Goal: Task Accomplishment & Management: Use online tool/utility

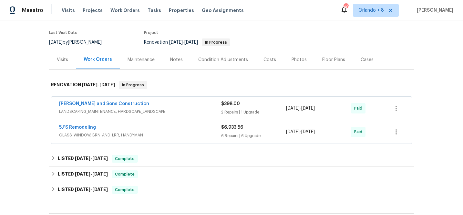
scroll to position [83, 0]
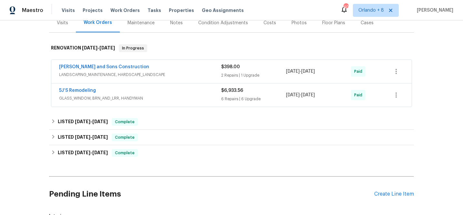
click at [126, 89] on div "5J’S Remodeling" at bounding box center [140, 91] width 162 height 8
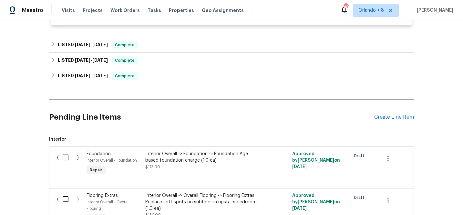
scroll to position [968, 0]
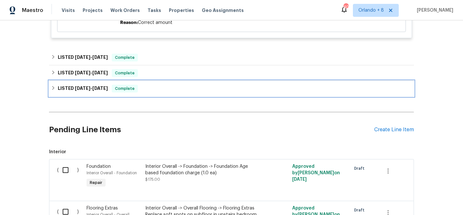
click at [129, 92] on span "Complete" at bounding box center [124, 88] width 25 height 6
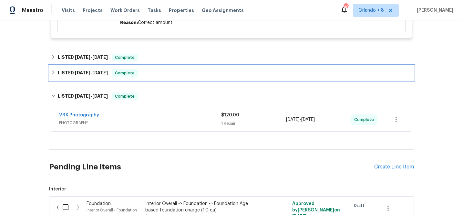
click at [136, 80] on div "LISTED [DATE] - [DATE] Complete" at bounding box center [231, 73] width 365 height 16
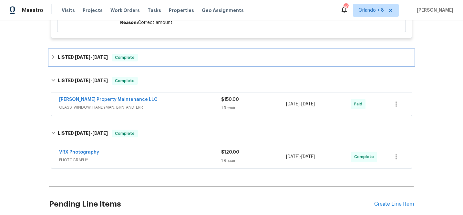
click at [143, 64] on div "LISTED [DATE] - [DATE] Complete" at bounding box center [231, 58] width 365 height 16
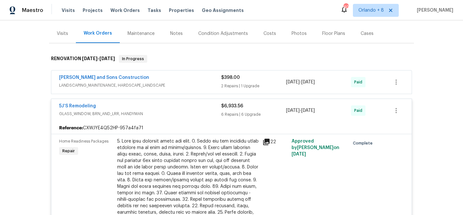
scroll to position [0, 0]
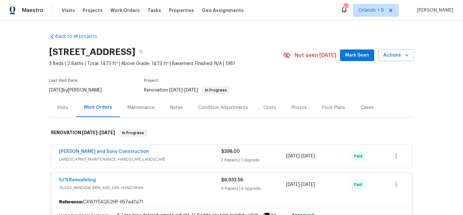
click at [135, 51] on h2 "[STREET_ADDRESS]" at bounding box center [92, 52] width 86 height 6
copy div "[STREET_ADDRESS]"
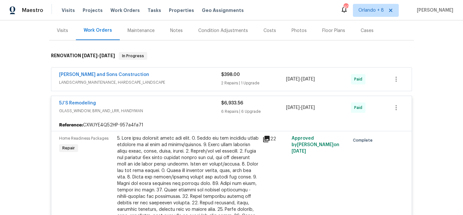
scroll to position [83, 0]
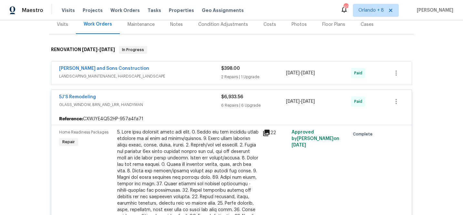
click at [167, 74] on span "LANDSCAPING_MAINTENANCE, HARDSCAPE_LANDSCAPE" at bounding box center [140, 76] width 162 height 6
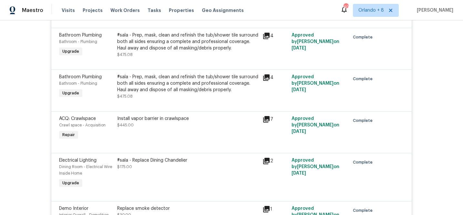
scroll to position [646, 0]
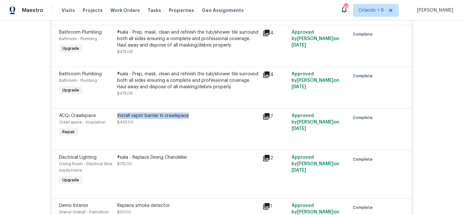
drag, startPoint x: 194, startPoint y: 117, endPoint x: 114, endPoint y: 119, distance: 80.4
click at [114, 119] on div "ACQ: Crawlspace Crawl space - Acquisition Repair Install vapor barrier in crawl…" at bounding box center [231, 125] width 349 height 30
copy div "Crawl space - Acquisition Repair Install vapor barrier in crawlspace"
click at [211, 125] on div "Install vapor barrier in crawlspace $445.00" at bounding box center [187, 118] width 141 height 13
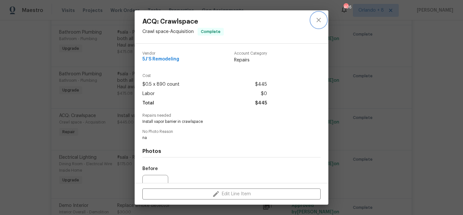
click at [319, 18] on icon "close" at bounding box center [319, 20] width 8 height 8
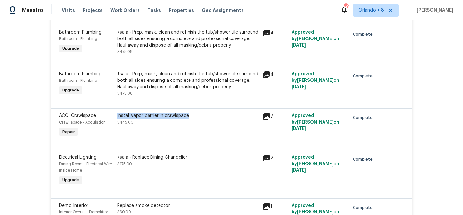
drag, startPoint x: 189, startPoint y: 119, endPoint x: 116, endPoint y: 120, distance: 73.0
click at [116, 120] on div "Install vapor barrier in crawlspace $445.00" at bounding box center [187, 125] width 145 height 30
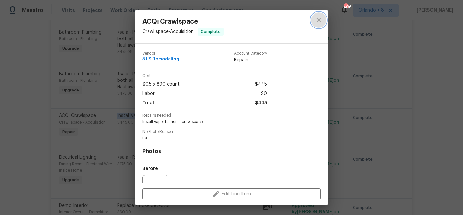
click at [323, 19] on button "close" at bounding box center [319, 20] width 16 height 16
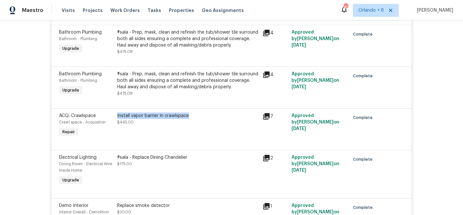
copy div "Install vapor barrier in crawlspace"
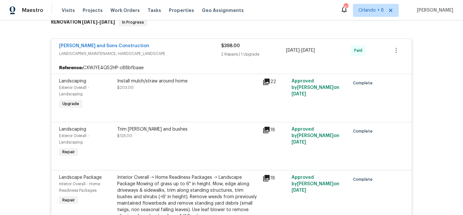
scroll to position [0, 0]
